Goal: Information Seeking & Learning: Learn about a topic

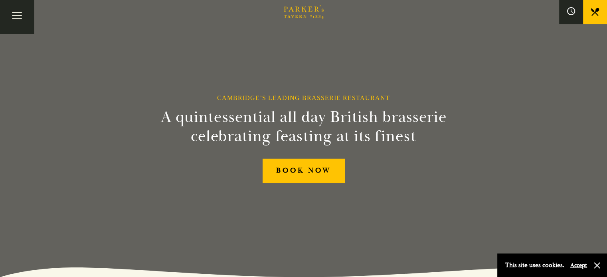
click at [0, 0] on link "Menus" at bounding box center [0, 0] width 0 height 0
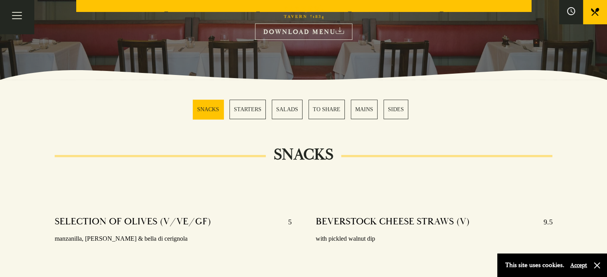
click at [245, 110] on link "STARTERS" at bounding box center [248, 110] width 36 height 20
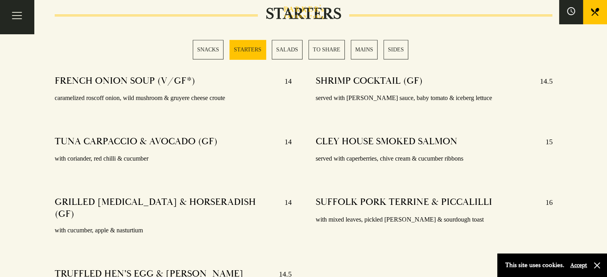
scroll to position [656, 0]
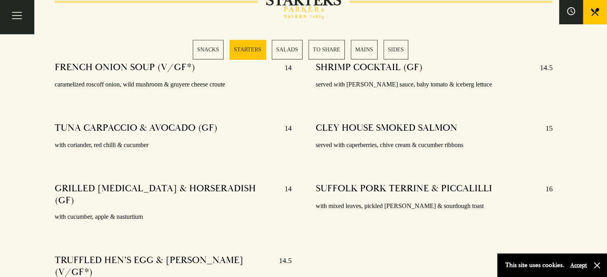
click at [0, 0] on div "Bar Restaurant What’s On Afternoon Tea Menus All That Jazz BOOK" at bounding box center [0, 0] width 0 height 0
click at [362, 49] on link "MAINS" at bounding box center [364, 50] width 27 height 20
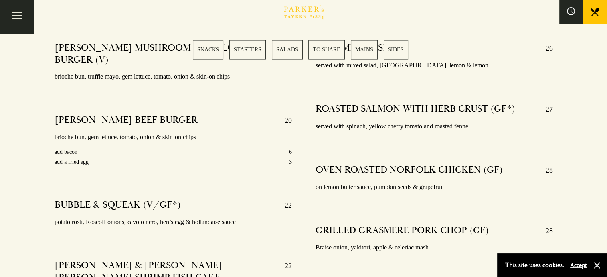
scroll to position [1401, 0]
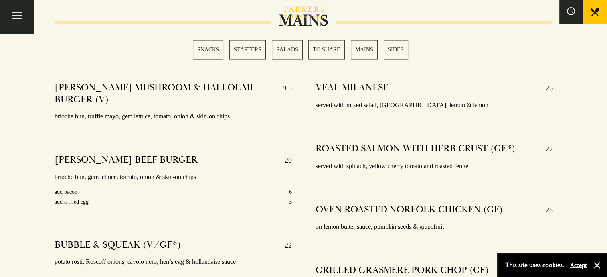
click at [208, 53] on link "SNACKS" at bounding box center [208, 50] width 31 height 20
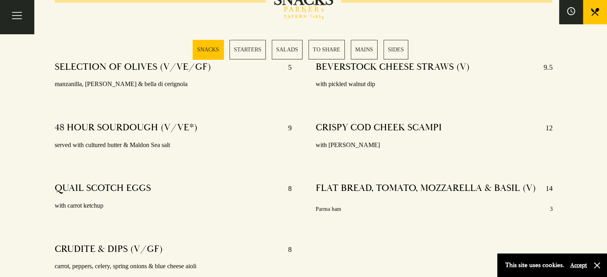
scroll to position [275, 0]
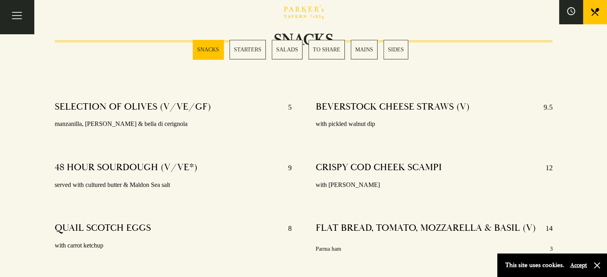
click at [391, 50] on link "SIDES" at bounding box center [396, 50] width 25 height 20
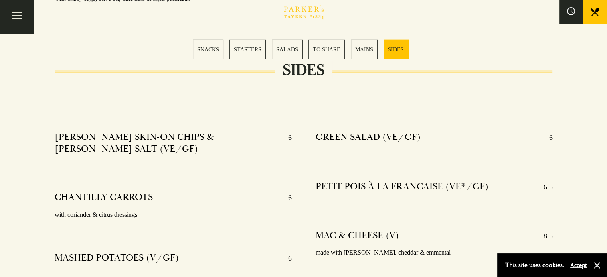
scroll to position [1917, 0]
